Goal: Find specific page/section: Find specific page/section

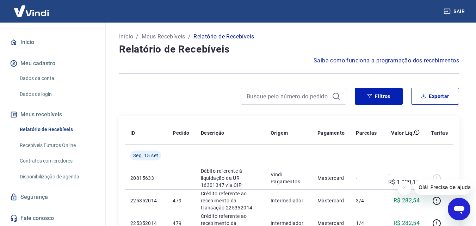
click at [36, 13] on img at bounding box center [31, 11] width 46 height 22
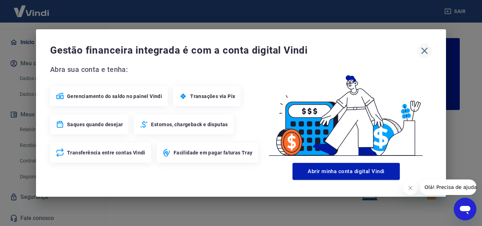
click at [423, 51] on icon "button" at bounding box center [423, 50] width 11 height 11
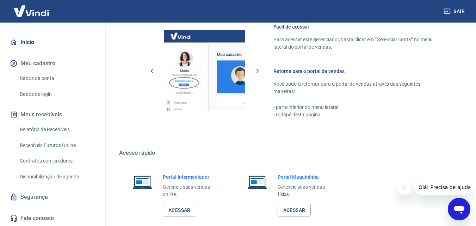
scroll to position [425, 0]
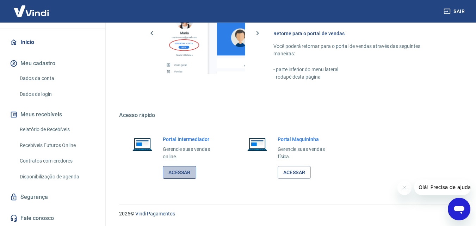
click at [183, 171] on link "Acessar" at bounding box center [179, 172] width 33 height 13
